Goal: Task Accomplishment & Management: Manage account settings

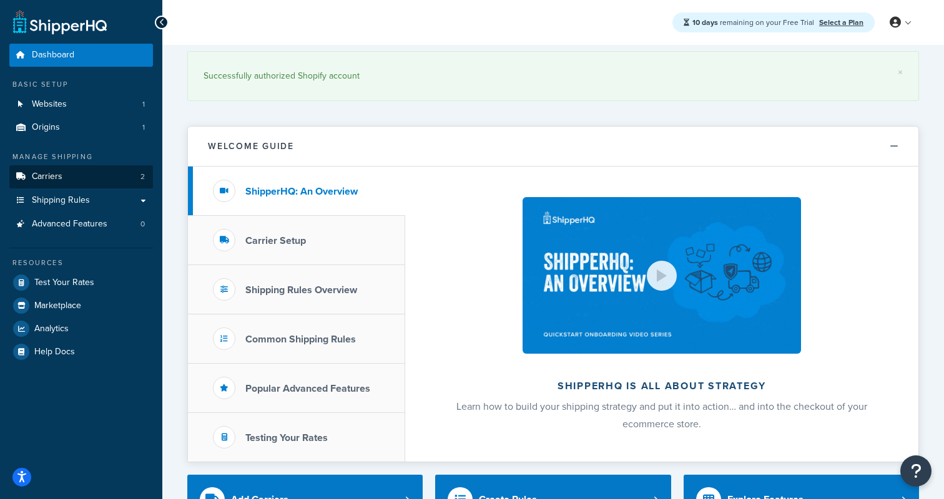
click at [54, 177] on span "Carriers" at bounding box center [47, 177] width 31 height 11
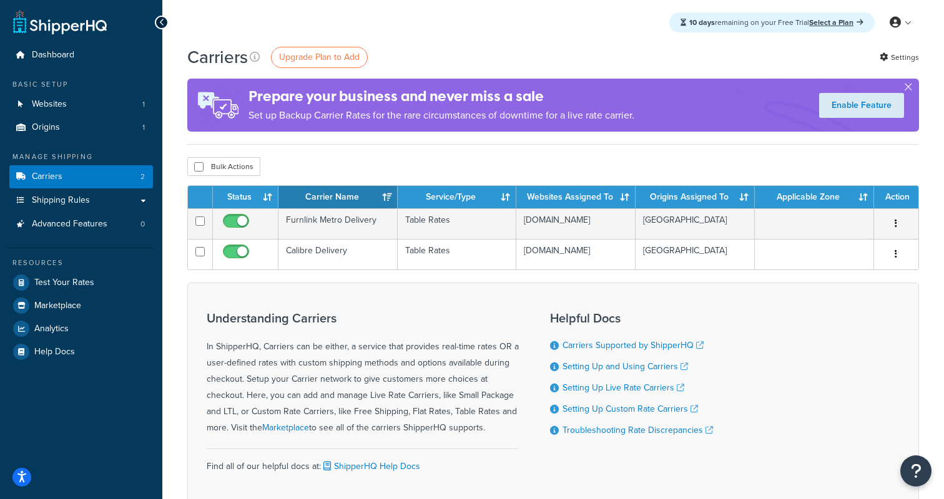
click at [399, 296] on div "Understanding Carriers In ShipperHQ, Carriers can be either, a service that pro…" at bounding box center [553, 398] width 732 height 230
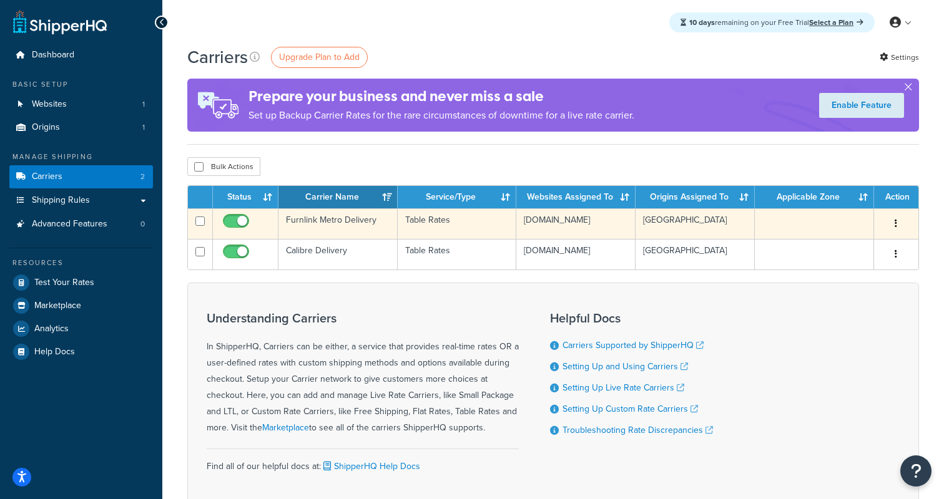
click at [898, 224] on button "button" at bounding box center [895, 224] width 17 height 20
click at [850, 270] on link "Delete" at bounding box center [845, 275] width 99 height 26
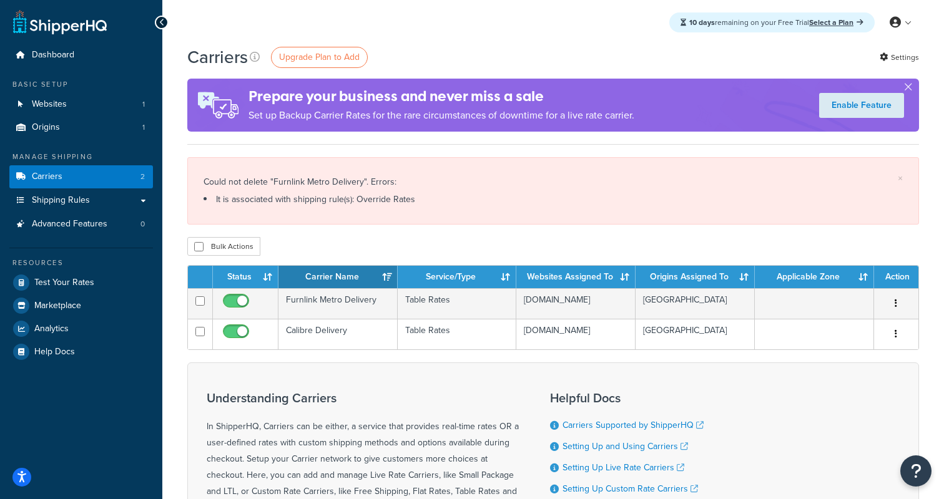
click at [388, 239] on div "Bulk Actions Duplicate Delete" at bounding box center [553, 246] width 732 height 19
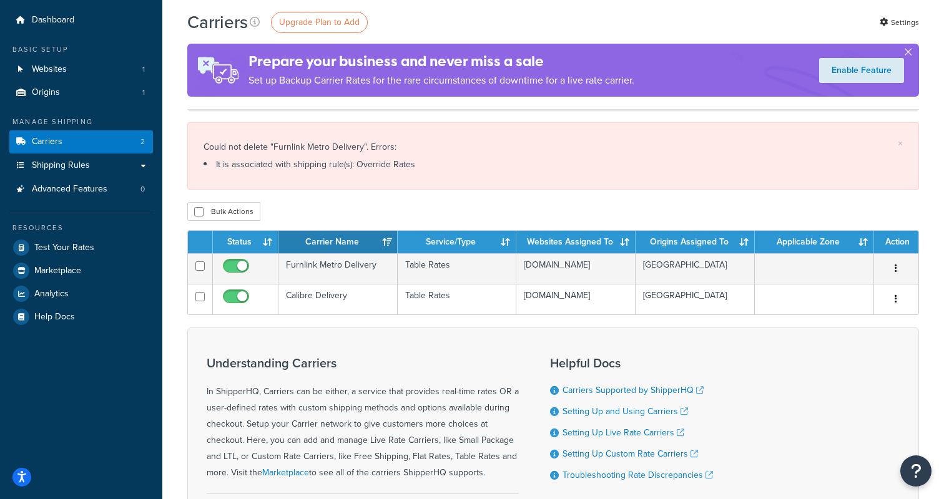
scroll to position [32, 0]
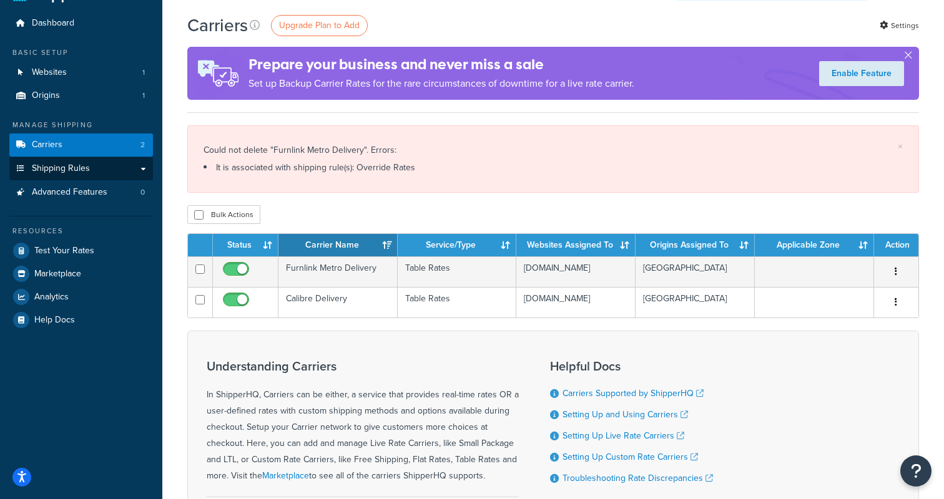
click at [74, 168] on span "Shipping Rules" at bounding box center [61, 169] width 58 height 11
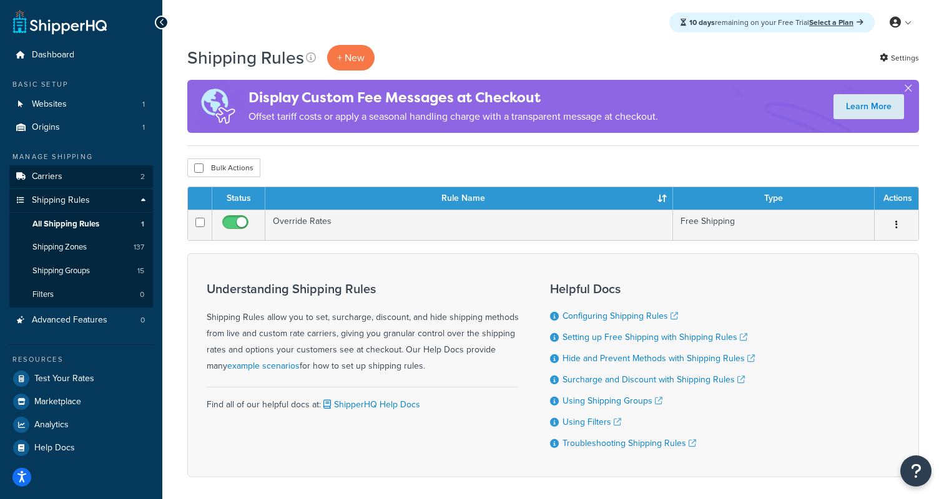
click at [57, 172] on span "Carriers" at bounding box center [47, 177] width 31 height 11
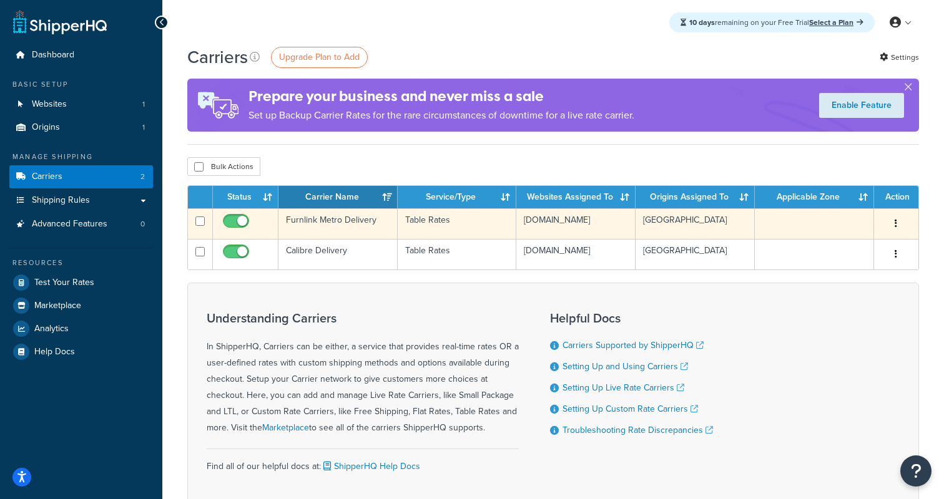
click at [327, 223] on td "Furnlink Metro Delivery" at bounding box center [337, 223] width 119 height 31
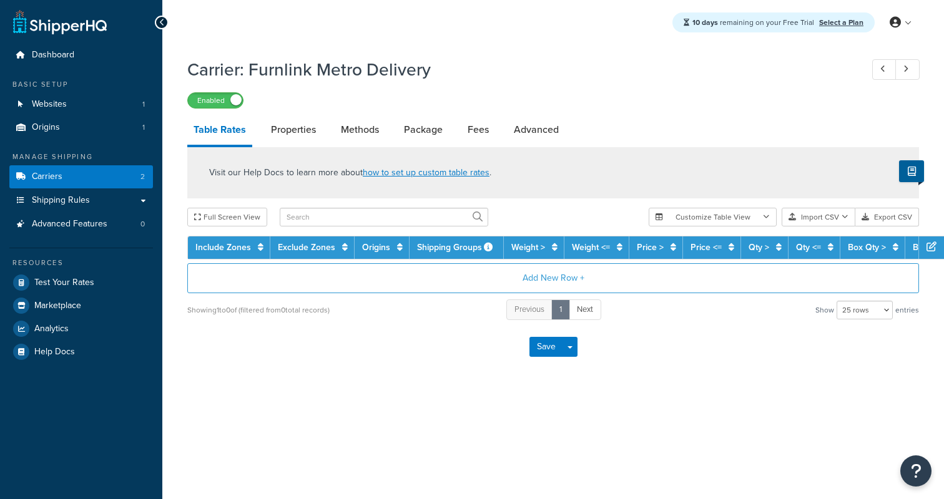
select select "25"
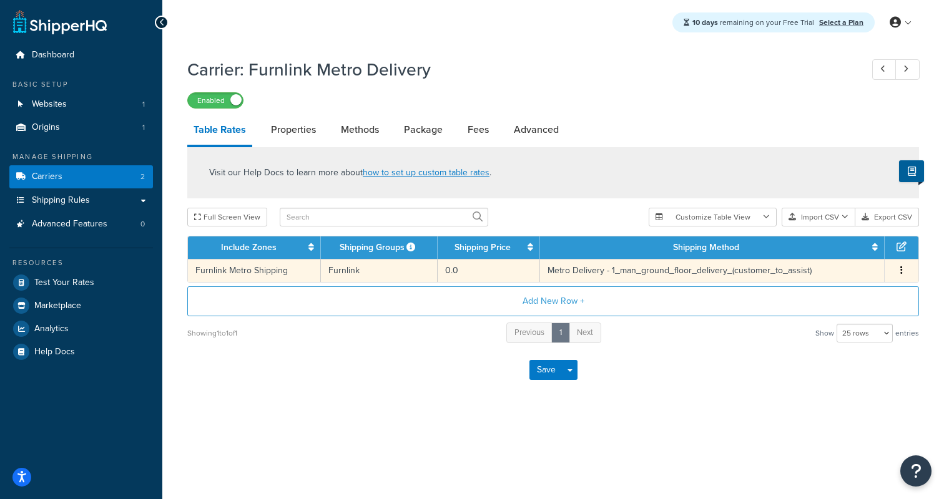
click at [279, 273] on td "Furnlink Metro Shipping" at bounding box center [254, 270] width 133 height 23
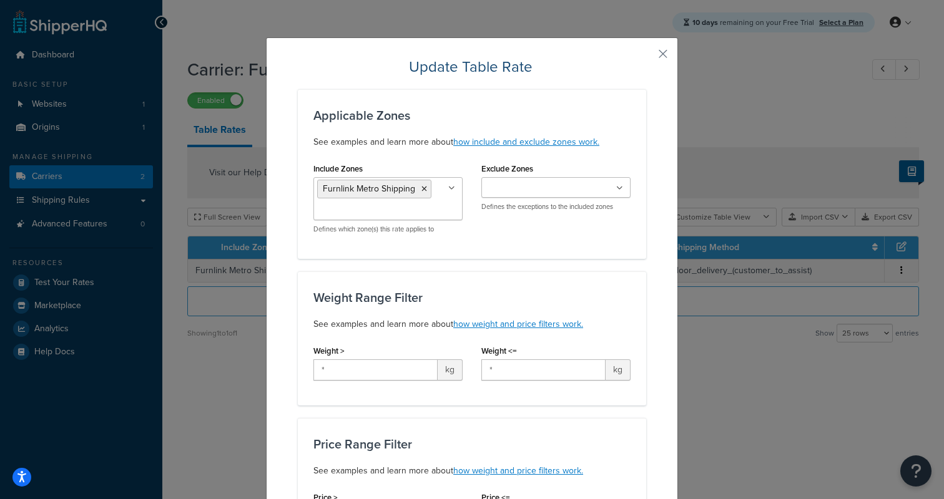
click at [454, 190] on icon at bounding box center [451, 188] width 7 height 7
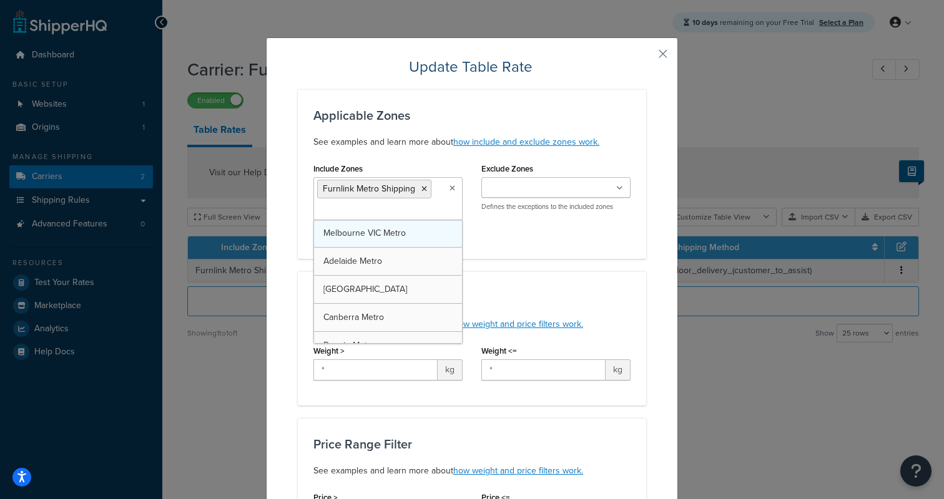
scroll to position [205, 0]
click at [394, 211] on input "Include Zones" at bounding box center [372, 211] width 110 height 14
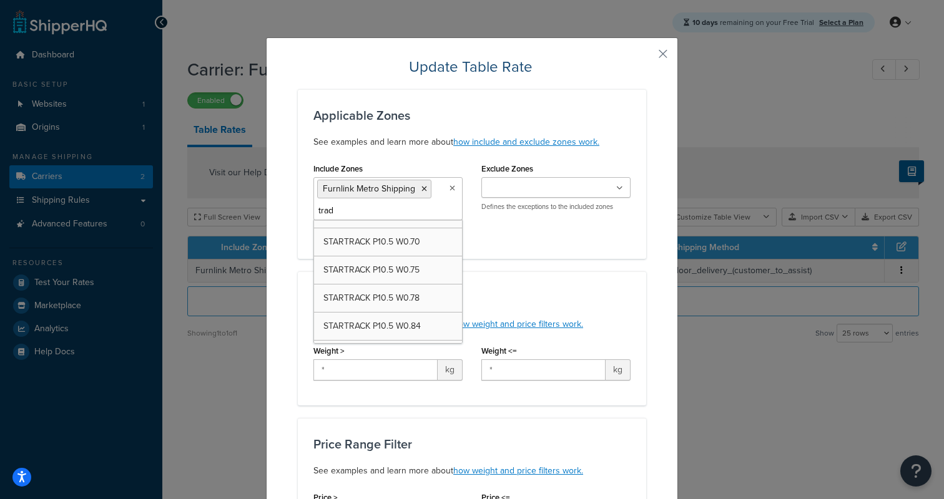
scroll to position [0, 0]
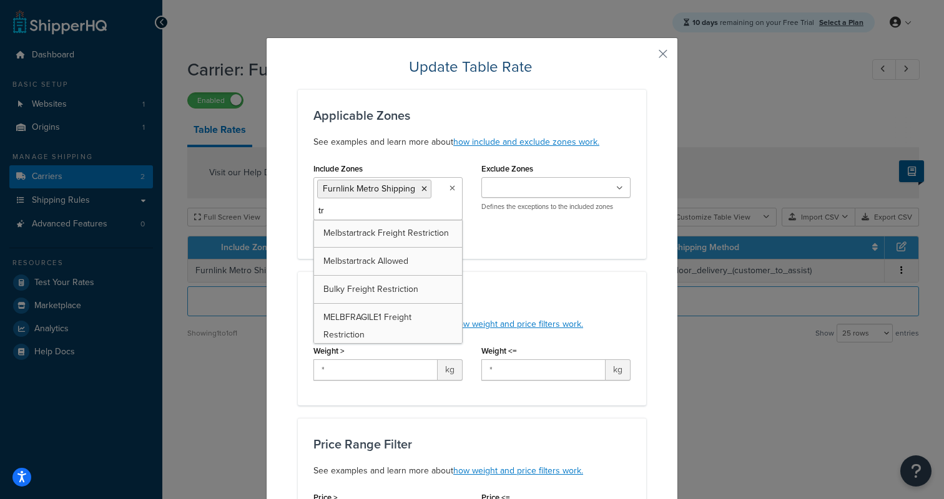
type input "t"
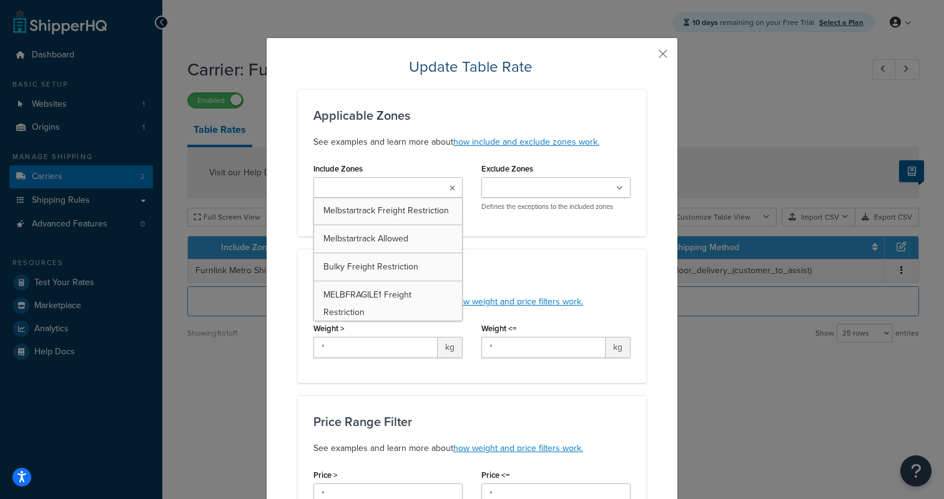
click at [635, 93] on div "Applicable Zones See examples and learn more about how include and exclude zone…" at bounding box center [472, 162] width 348 height 147
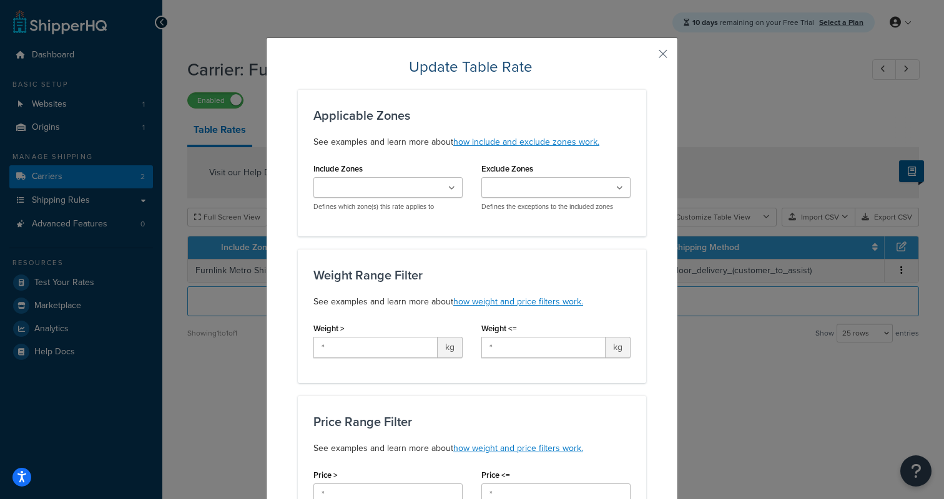
click at [646, 57] on button "button" at bounding box center [644, 58] width 3 height 3
